Goal: Task Accomplishment & Management: Use online tool/utility

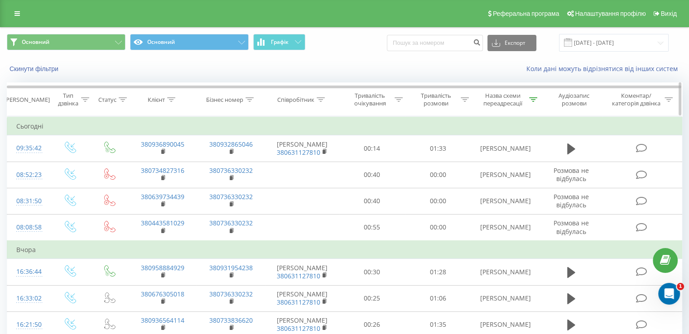
click at [172, 97] on icon at bounding box center [171, 99] width 8 height 5
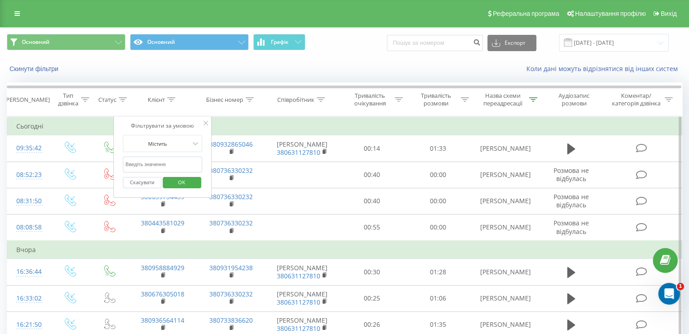
click at [179, 157] on input "text" at bounding box center [163, 165] width 80 height 16
paste input "[URL][DOMAIN_NAME]"
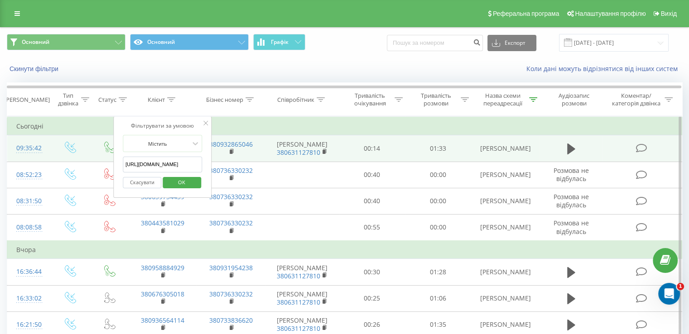
drag, startPoint x: 197, startPoint y: 162, endPoint x: 7, endPoint y: 154, distance: 190.8
type input "3"
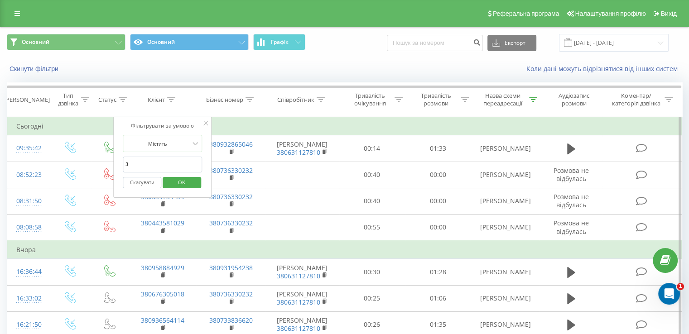
click at [160, 162] on input "3" at bounding box center [163, 165] width 80 height 16
click at [178, 161] on input "text" at bounding box center [163, 165] width 80 height 16
paste input "380639734439"
type input "380639734439"
click at [183, 177] on span "OK" at bounding box center [181, 182] width 25 height 14
